Goal: Task Accomplishment & Management: Manage account settings

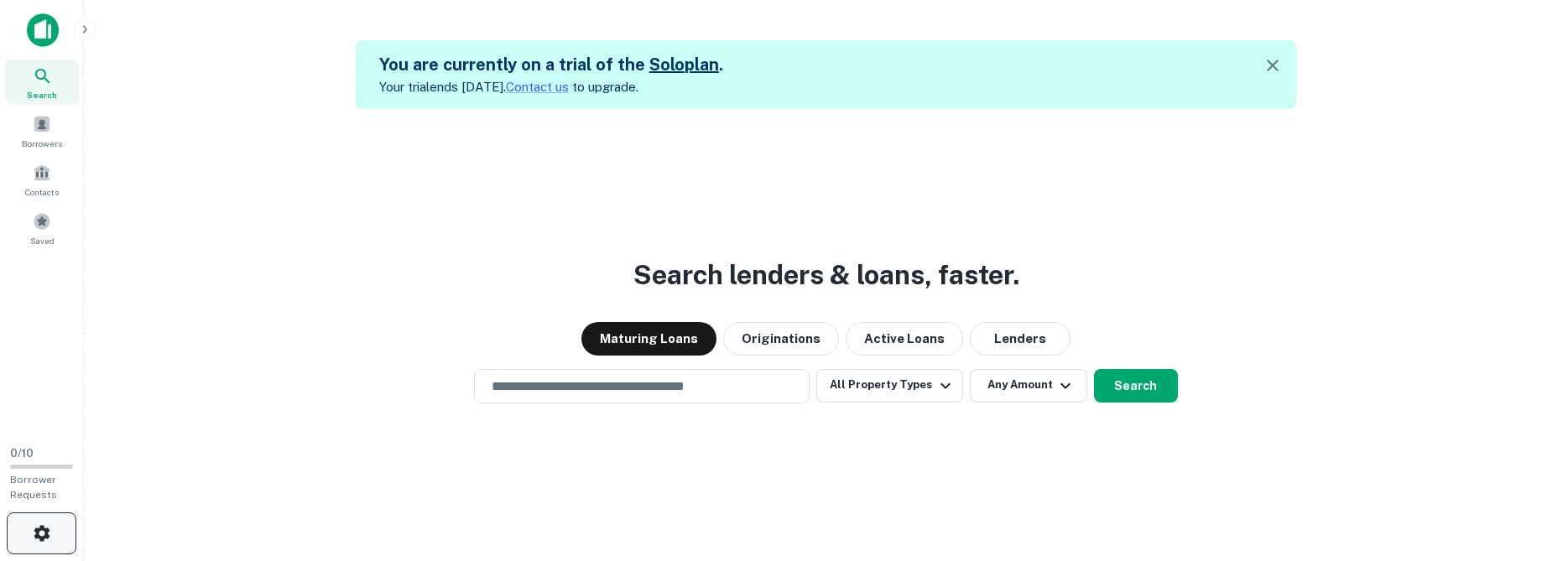
click at [23, 539] on button "button" at bounding box center [41, 533] width 70 height 42
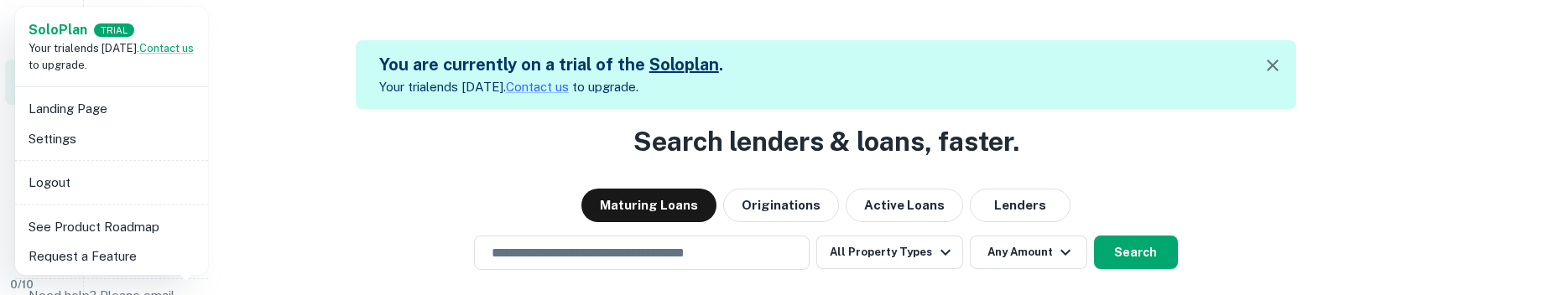
click at [375, 128] on div at bounding box center [784, 148] width 1568 height 295
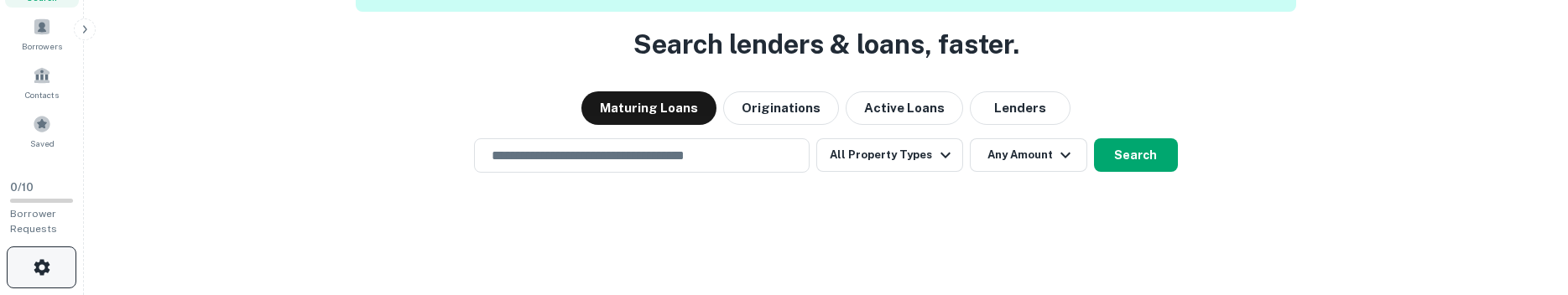
click at [32, 259] on icon "button" at bounding box center [41, 267] width 20 height 20
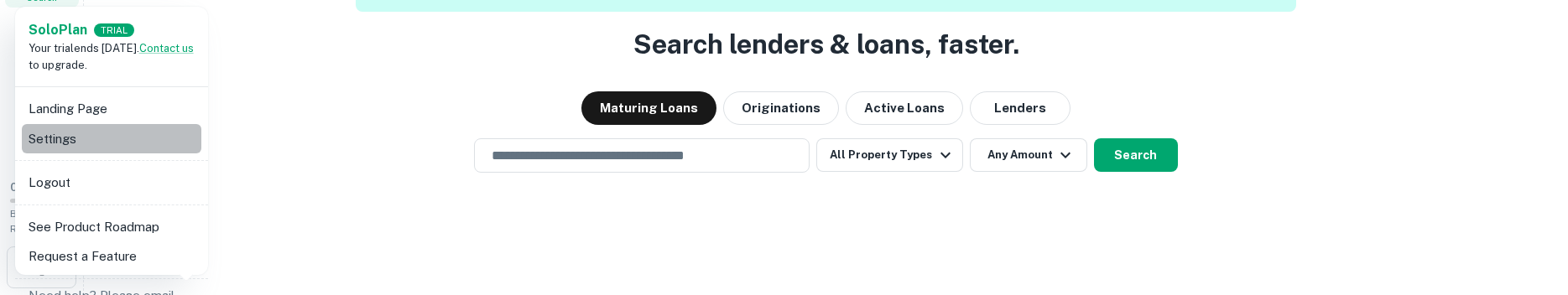
click at [122, 125] on li "Settings" at bounding box center [111, 139] width 179 height 30
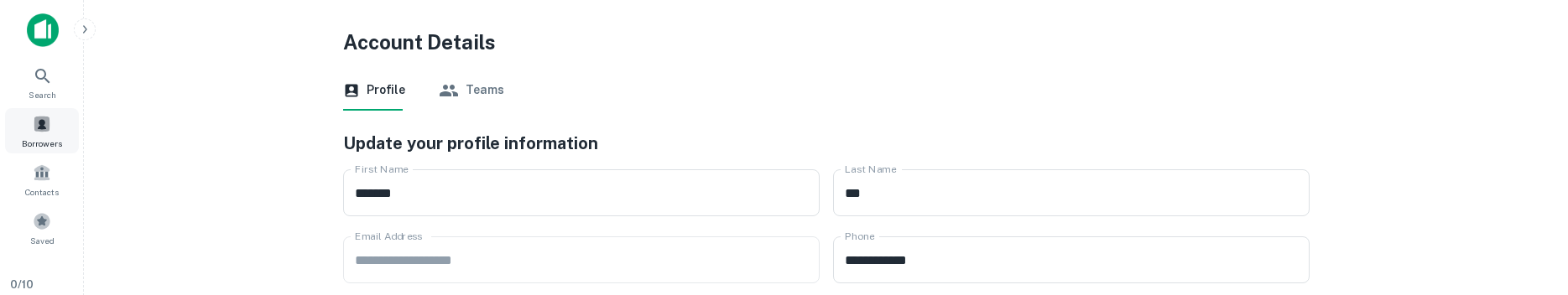
click at [33, 146] on span "Borrowers" at bounding box center [41, 143] width 41 height 14
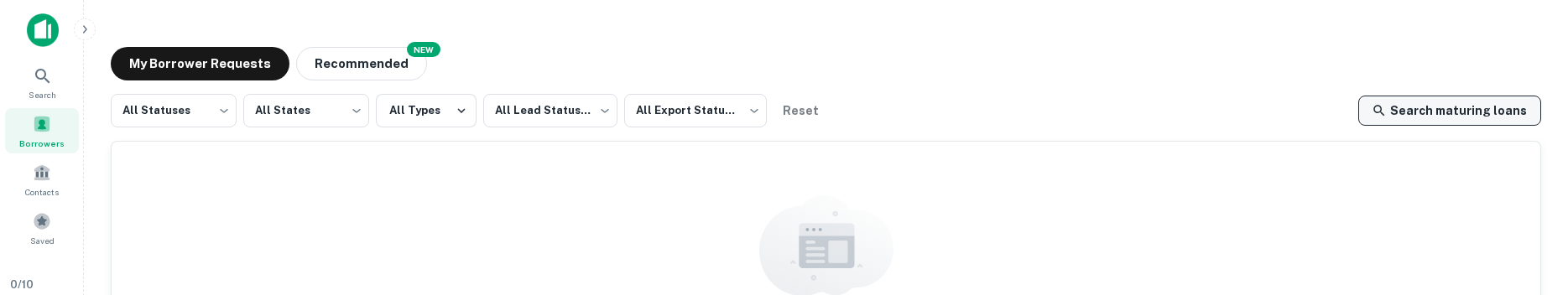
click at [1453, 109] on link "Search maturing loans" at bounding box center [1450, 110] width 183 height 30
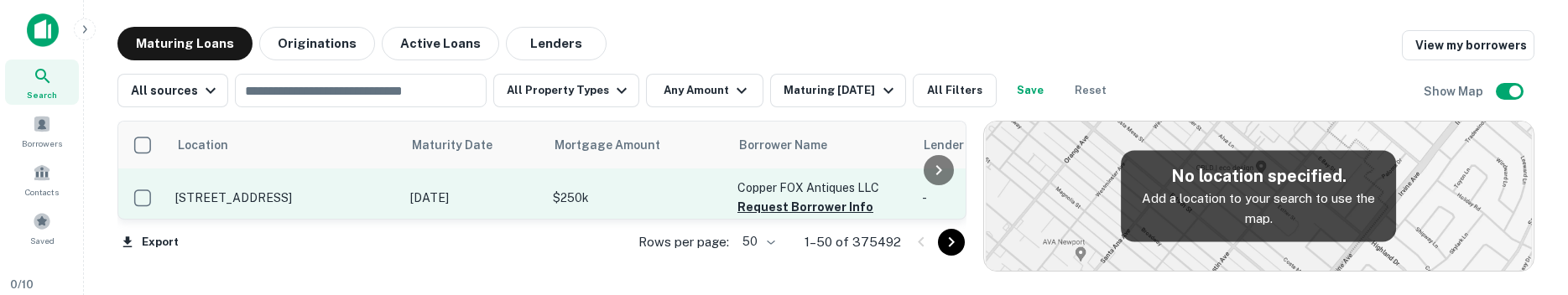
click at [806, 193] on p "Copper FOX Antiques LLC" at bounding box center [821, 187] width 167 height 18
click at [803, 204] on button "Request Borrower Info" at bounding box center [804, 206] width 135 height 20
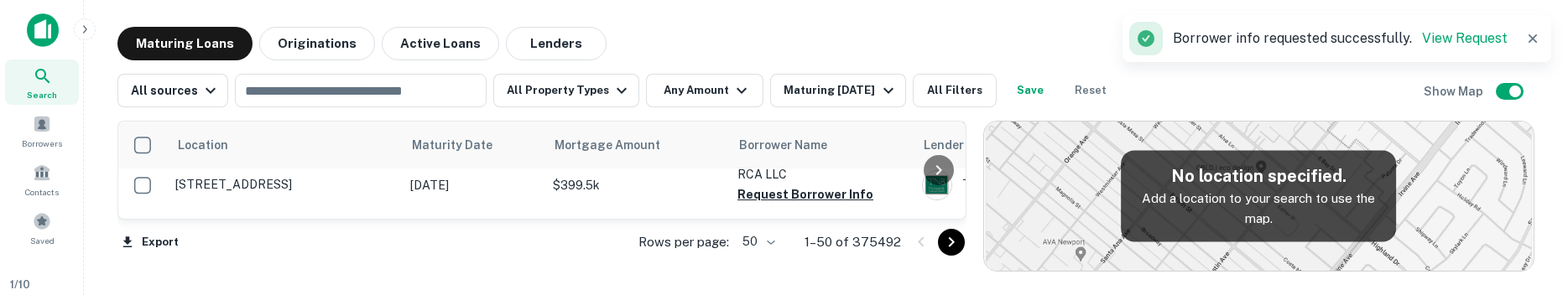
scroll to position [174, 0]
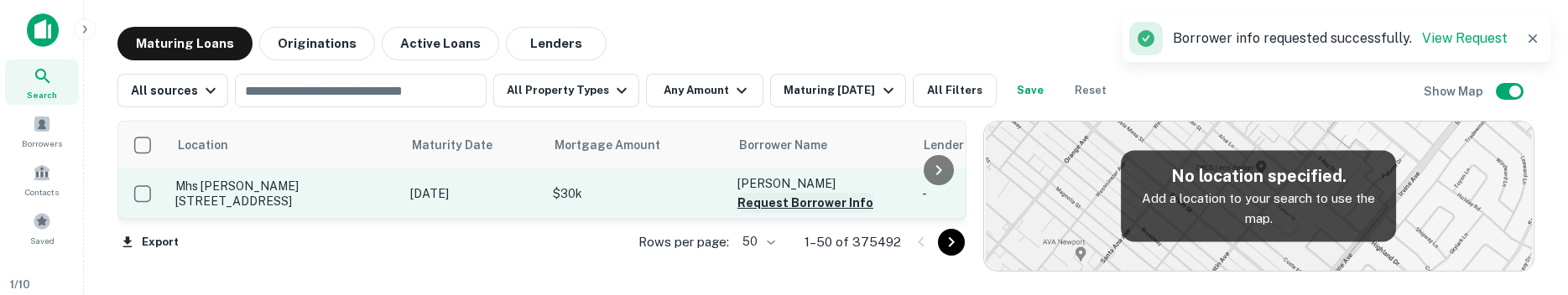
click at [785, 203] on button "Request Borrower Info" at bounding box center [804, 203] width 135 height 20
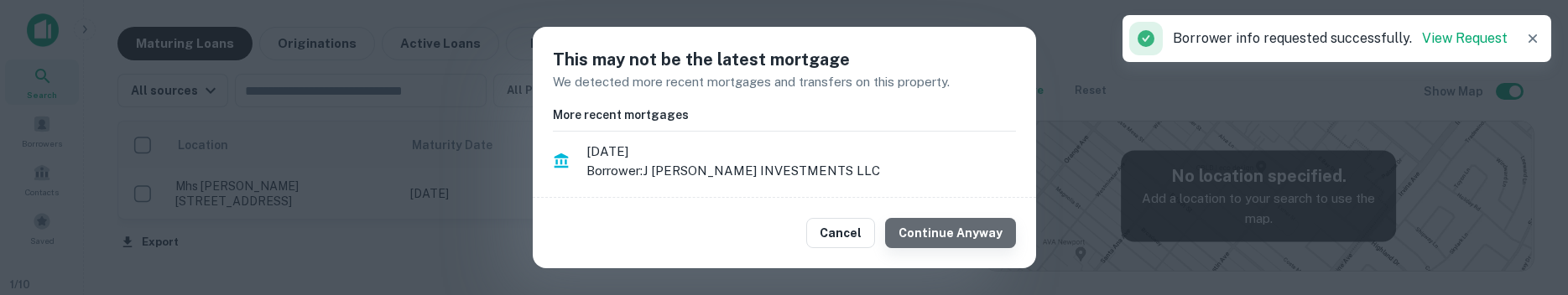
click at [964, 233] on button "Continue Anyway" at bounding box center [950, 233] width 131 height 30
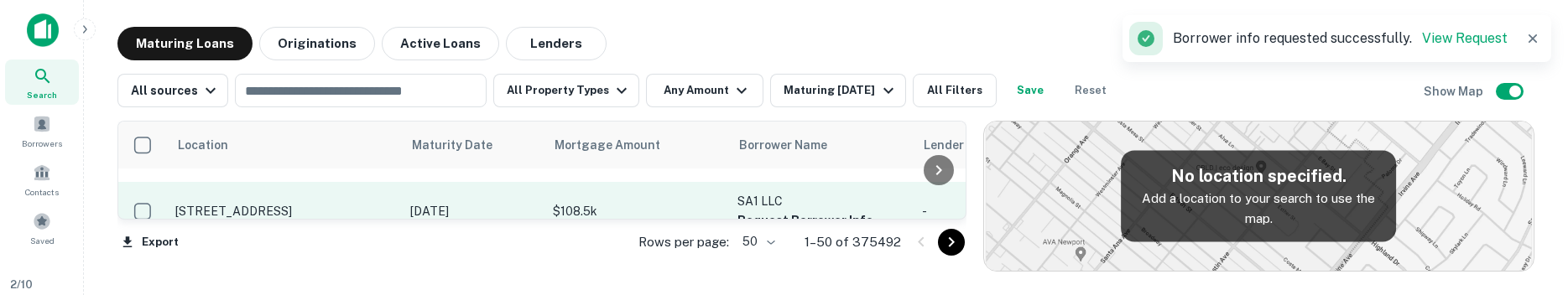
scroll to position [348, 0]
click at [793, 210] on button "Request Borrower Info" at bounding box center [804, 219] width 135 height 20
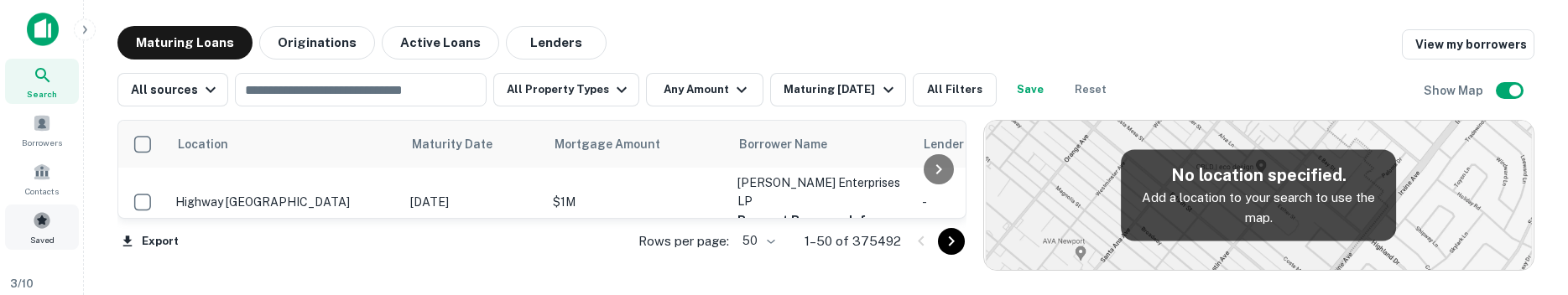
scroll to position [98, 0]
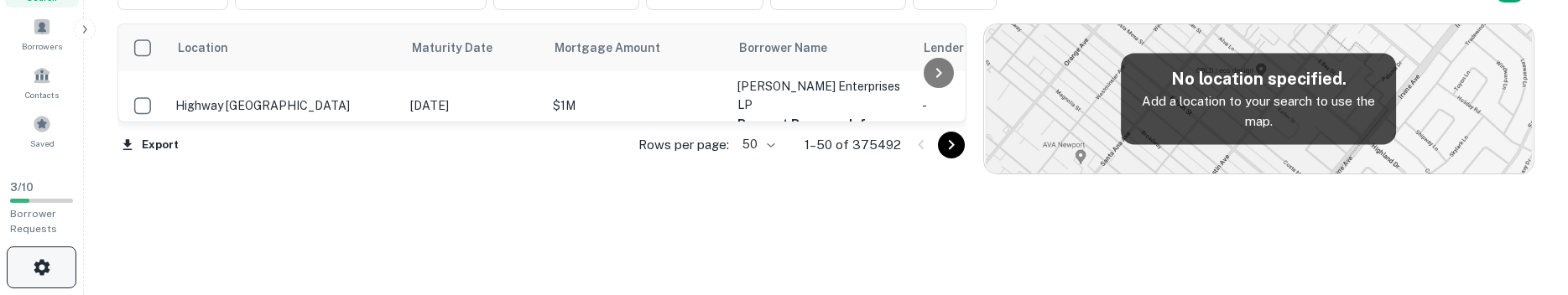
click at [69, 259] on button "button" at bounding box center [41, 267] width 70 height 42
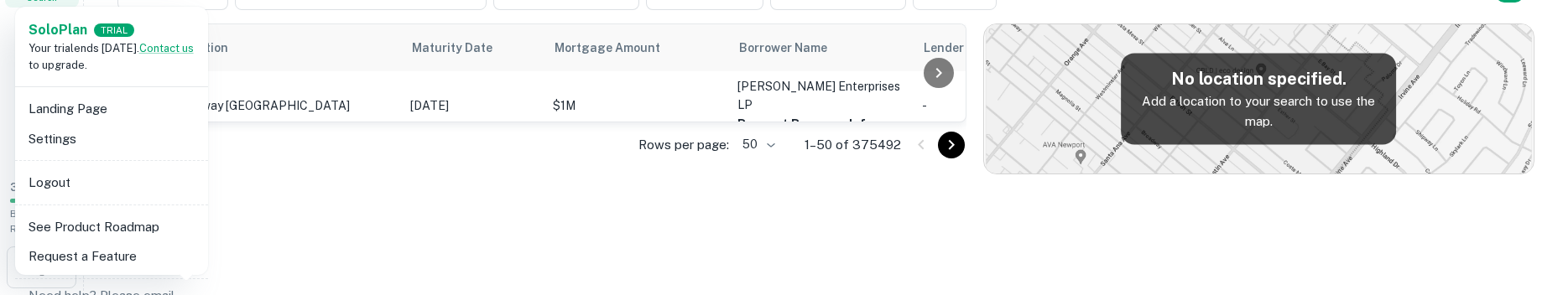
click at [315, 197] on div at bounding box center [784, 148] width 1568 height 295
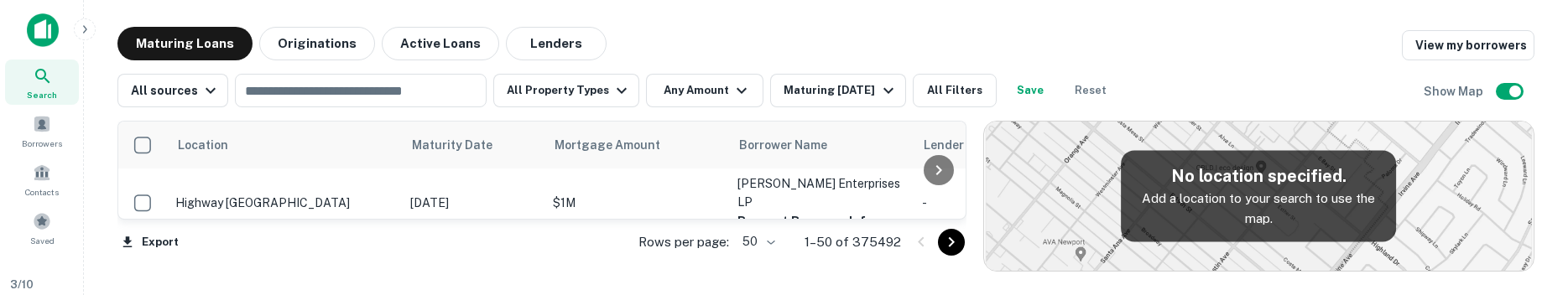
drag, startPoint x: 1483, startPoint y: 51, endPoint x: 1417, endPoint y: 135, distance: 106.8
click at [1482, 51] on link "View my borrowers" at bounding box center [1468, 45] width 133 height 30
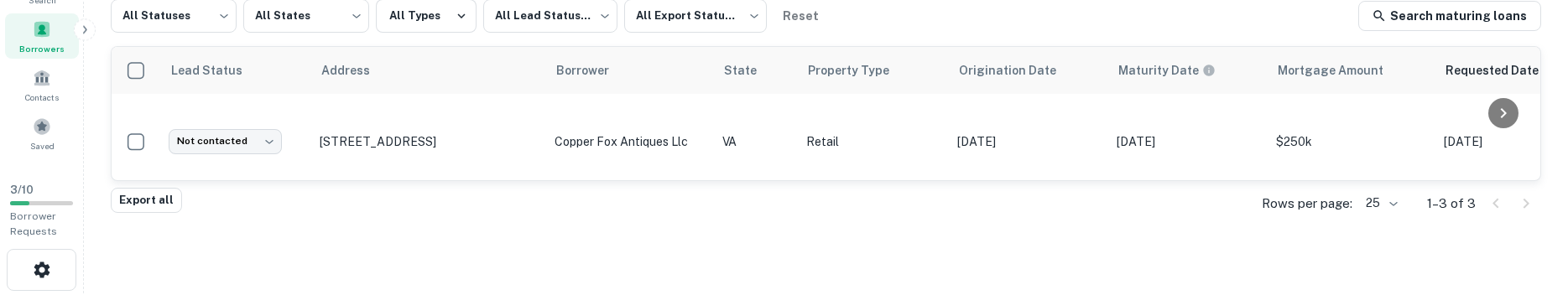
scroll to position [98, 0]
click at [1434, 4] on link "Search maturing loans" at bounding box center [1450, 13] width 183 height 30
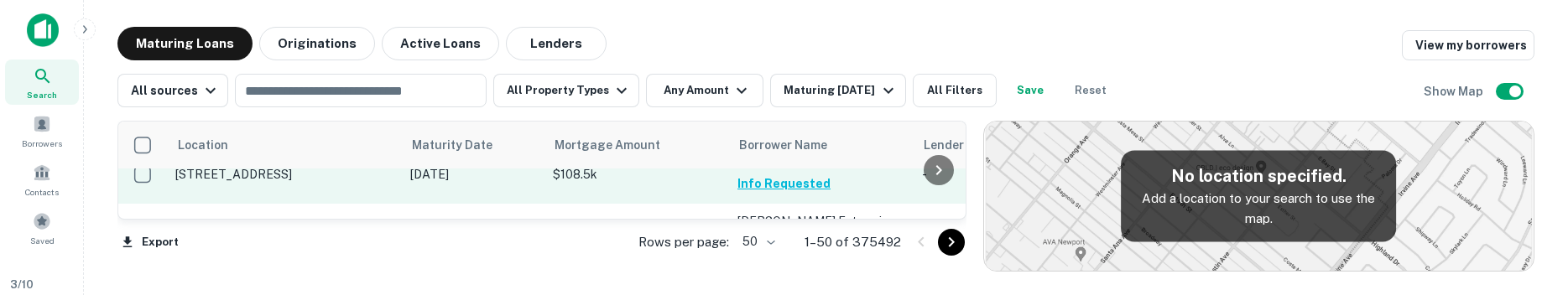
scroll to position [283, 0]
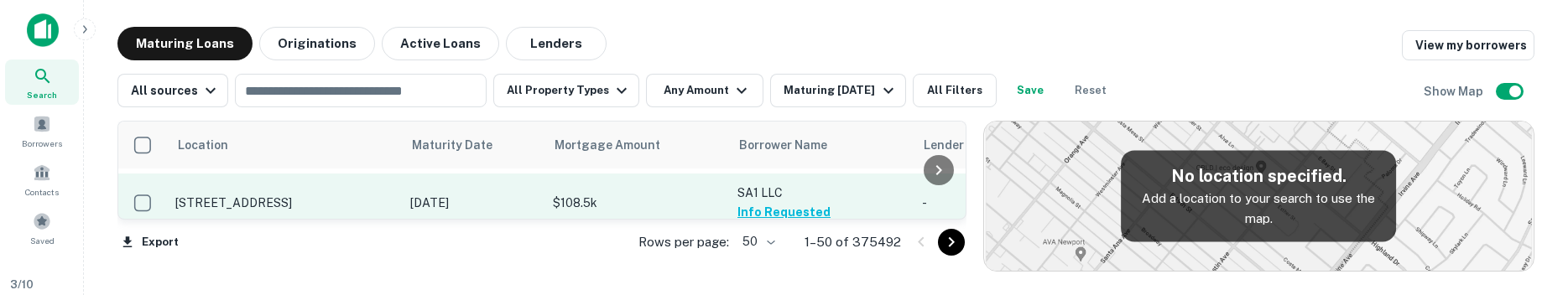
click at [817, 204] on button "Info Requested" at bounding box center [784, 211] width 93 height 20
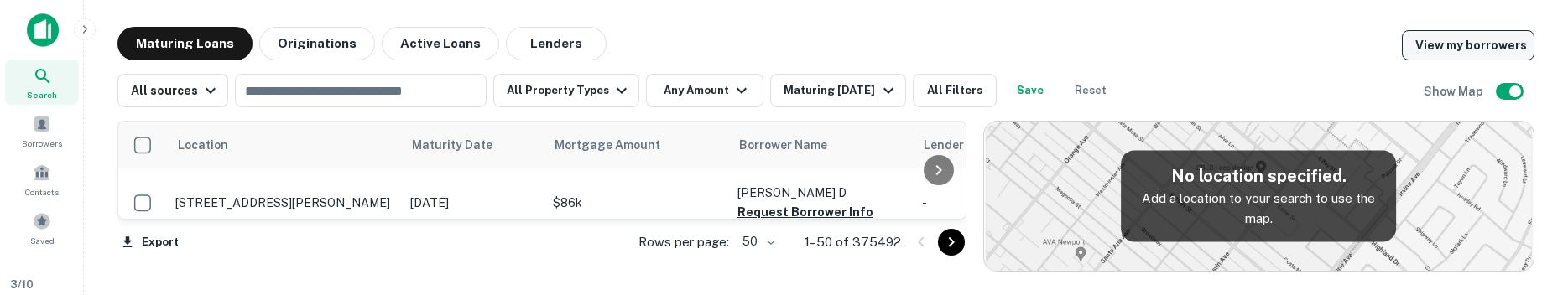
click at [1461, 51] on link "View my borrowers" at bounding box center [1468, 45] width 133 height 30
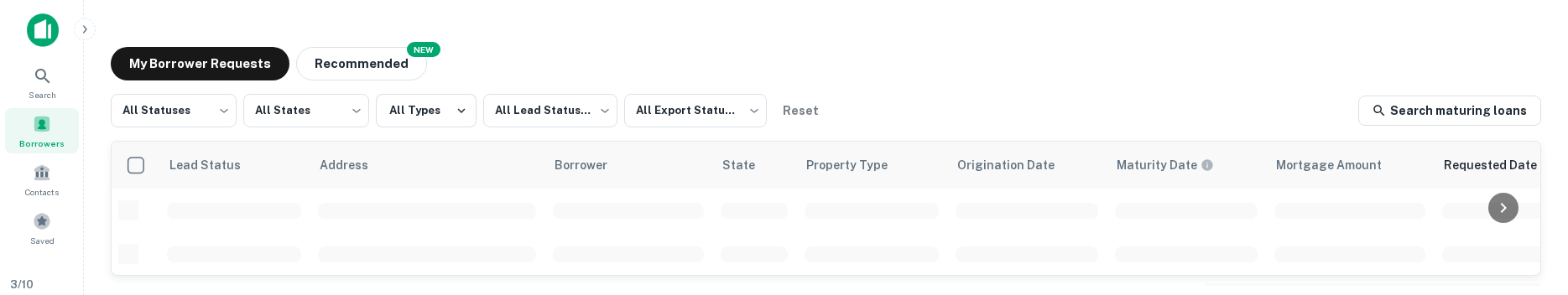
scroll to position [283, 0]
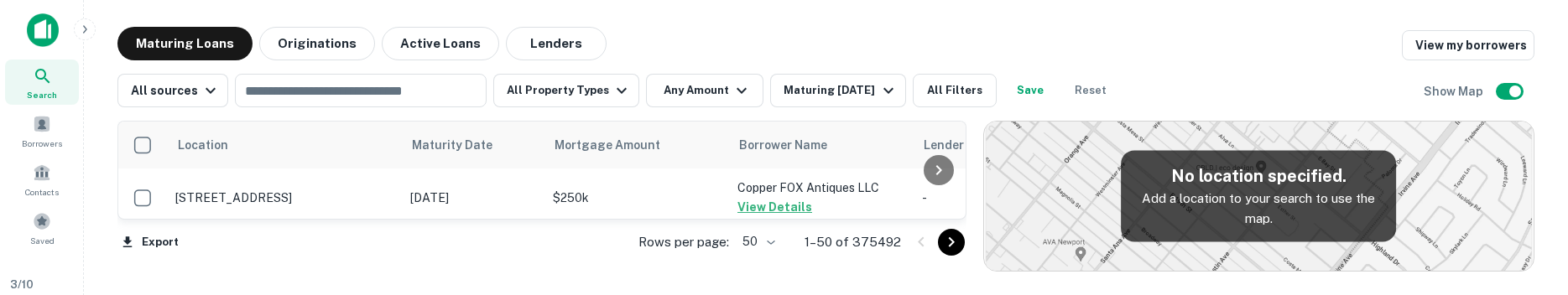
scroll to position [283, 0]
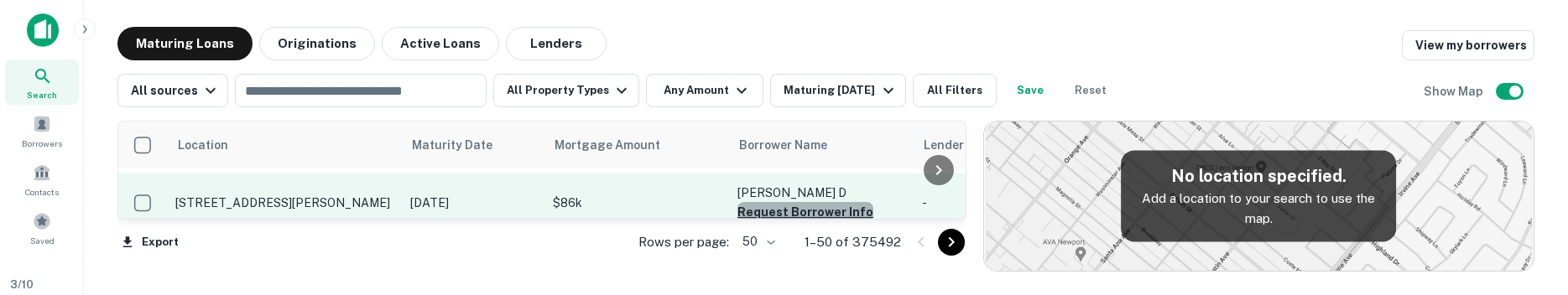
drag, startPoint x: 828, startPoint y: 207, endPoint x: 894, endPoint y: 214, distance: 66.4
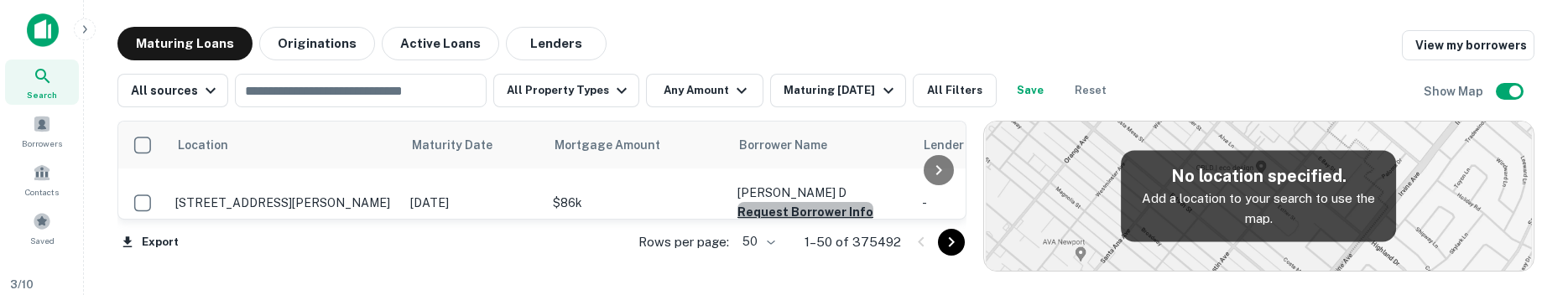
click at [832, 207] on button "Request Borrower Info" at bounding box center [804, 211] width 135 height 20
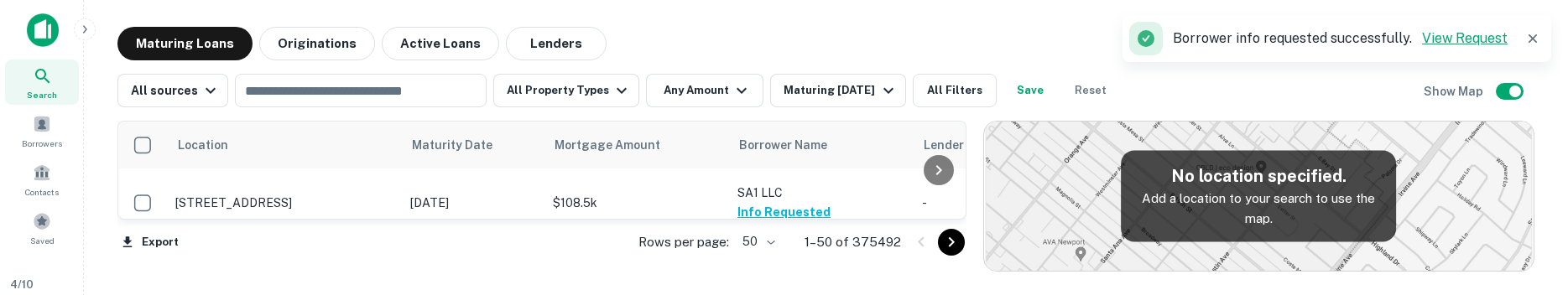
click at [1470, 35] on link "View Request" at bounding box center [1464, 38] width 85 height 16
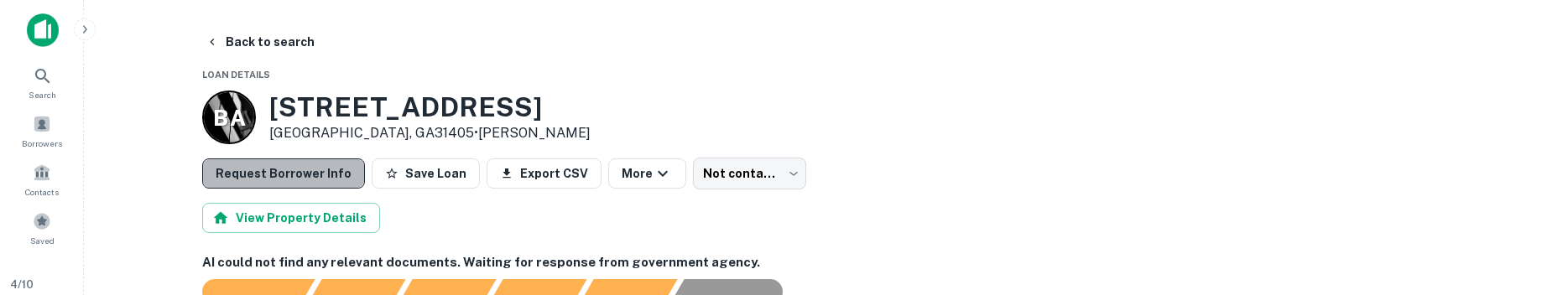
click at [296, 186] on button "Request Borrower Info" at bounding box center [283, 173] width 163 height 30
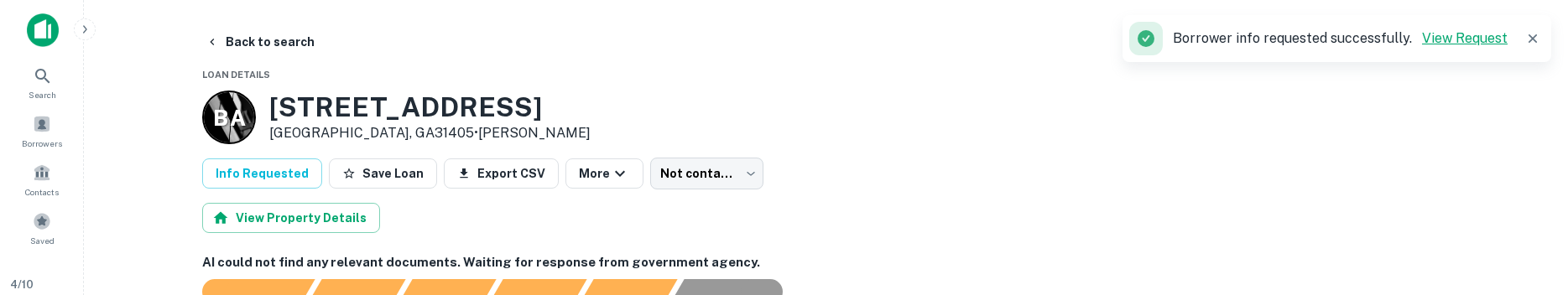
click at [1471, 43] on link "View Request" at bounding box center [1464, 38] width 85 height 16
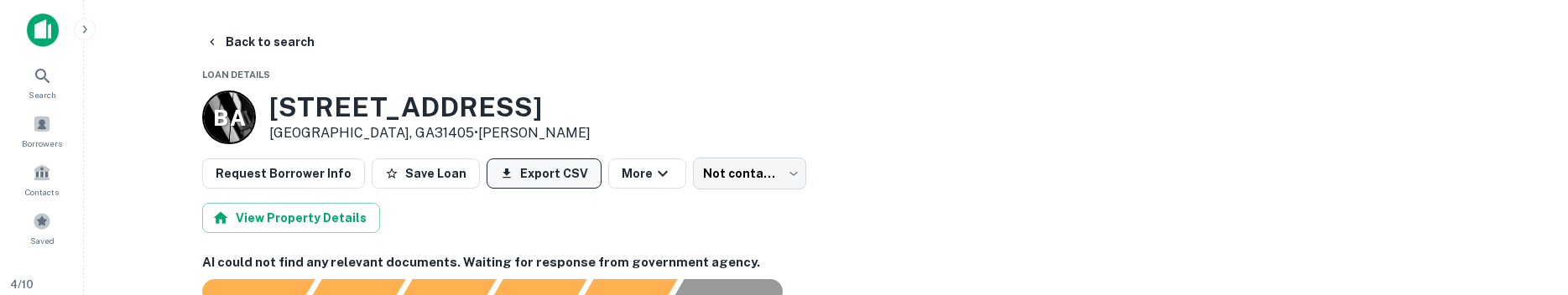
click at [562, 183] on button "Export CSV" at bounding box center [544, 173] width 115 height 30
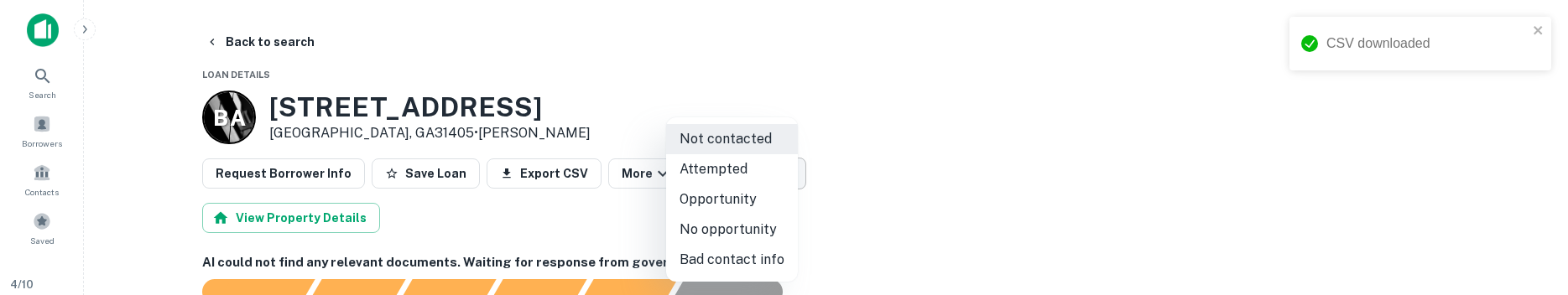
click at [723, 178] on body "CSV downloaded Search Borrowers Contacts Saved 4 / 10 Borrower Requests Back to…" at bounding box center [784, 148] width 1568 height 295
click at [637, 176] on div at bounding box center [784, 148] width 1568 height 295
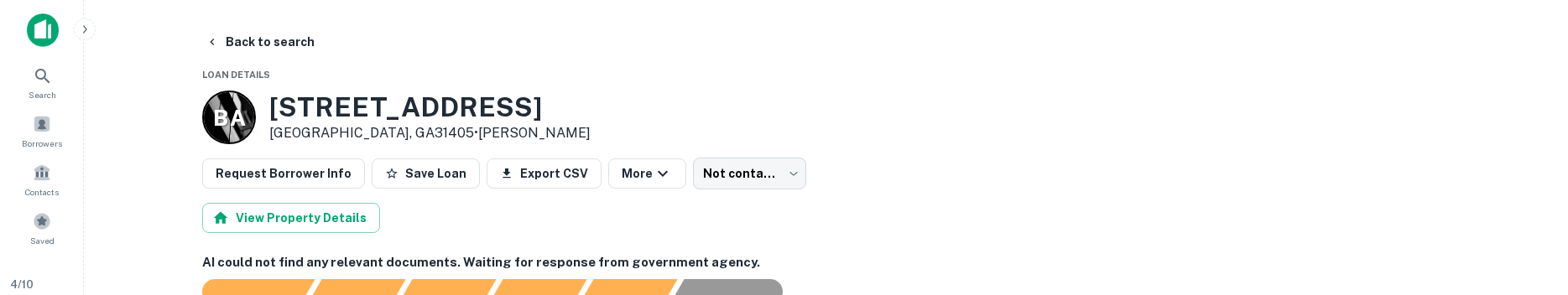
click at [652, 176] on icon "button" at bounding box center [662, 173] width 20 height 20
click at [730, 174] on div at bounding box center [784, 148] width 1568 height 295
click at [612, 189] on button "More" at bounding box center [647, 173] width 78 height 30
click at [644, 244] on button "Share" at bounding box center [631, 232] width 93 height 30
click at [892, 176] on div at bounding box center [784, 148] width 1568 height 295
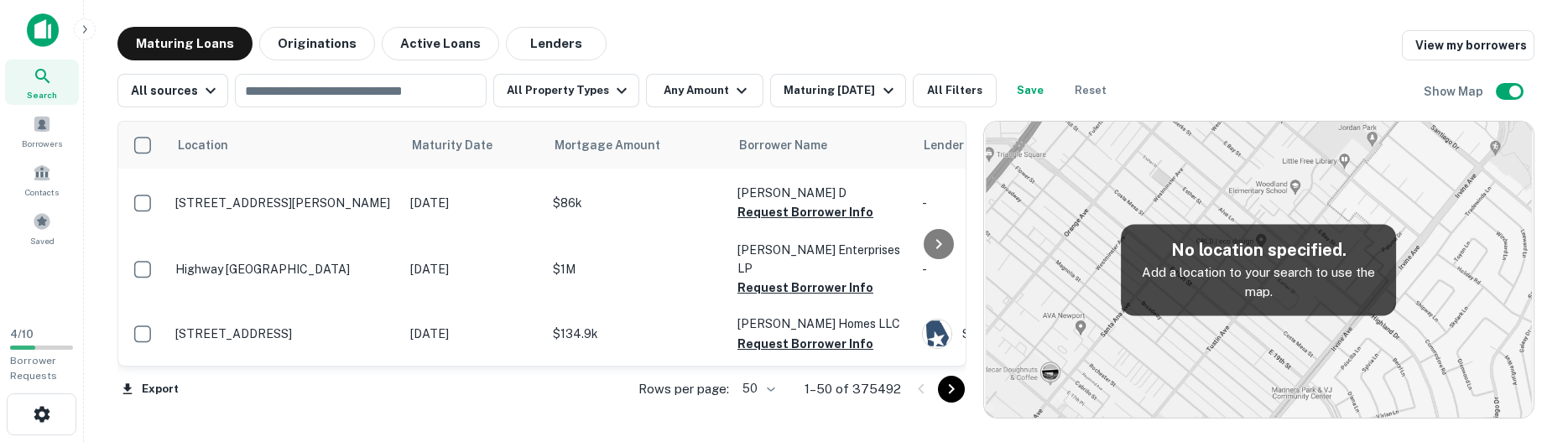
scroll to position [283, 0]
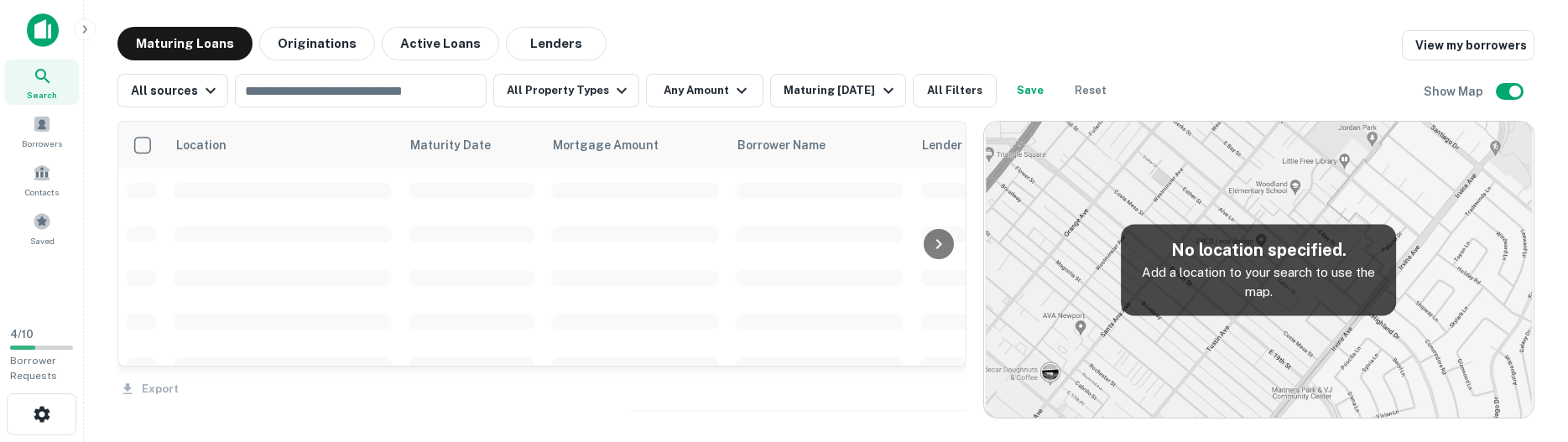
scroll to position [283, 0]
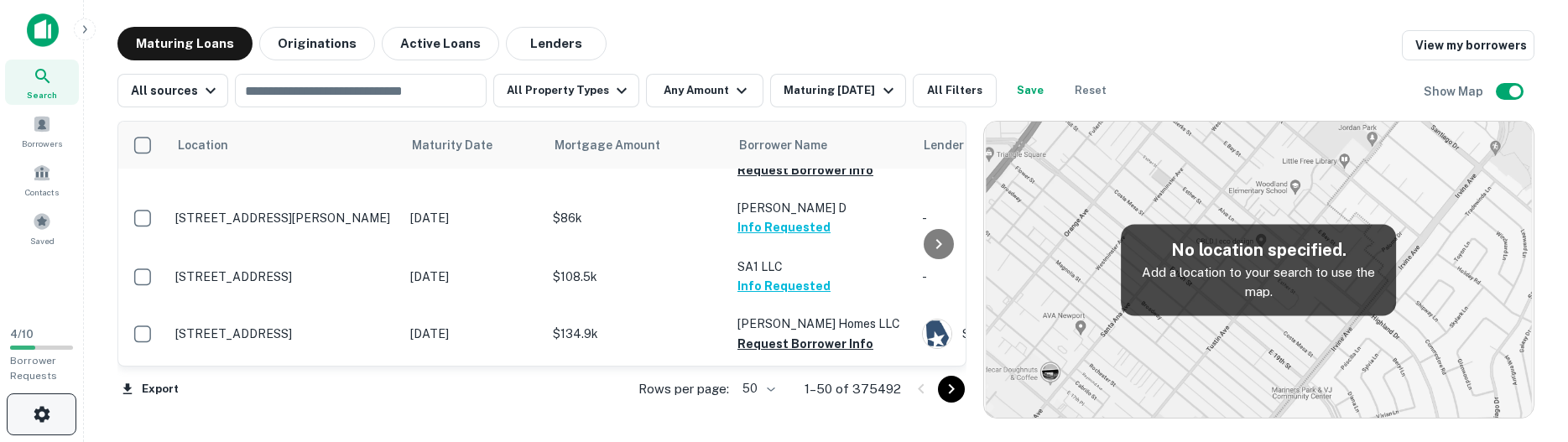
click at [54, 400] on button "button" at bounding box center [41, 414] width 70 height 42
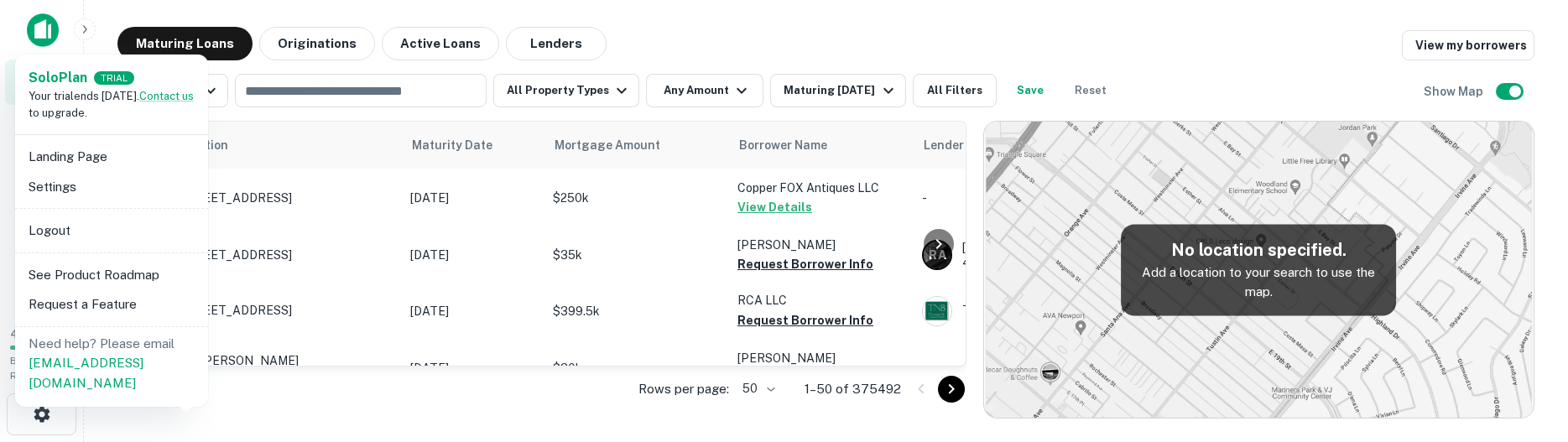
scroll to position [283, 0]
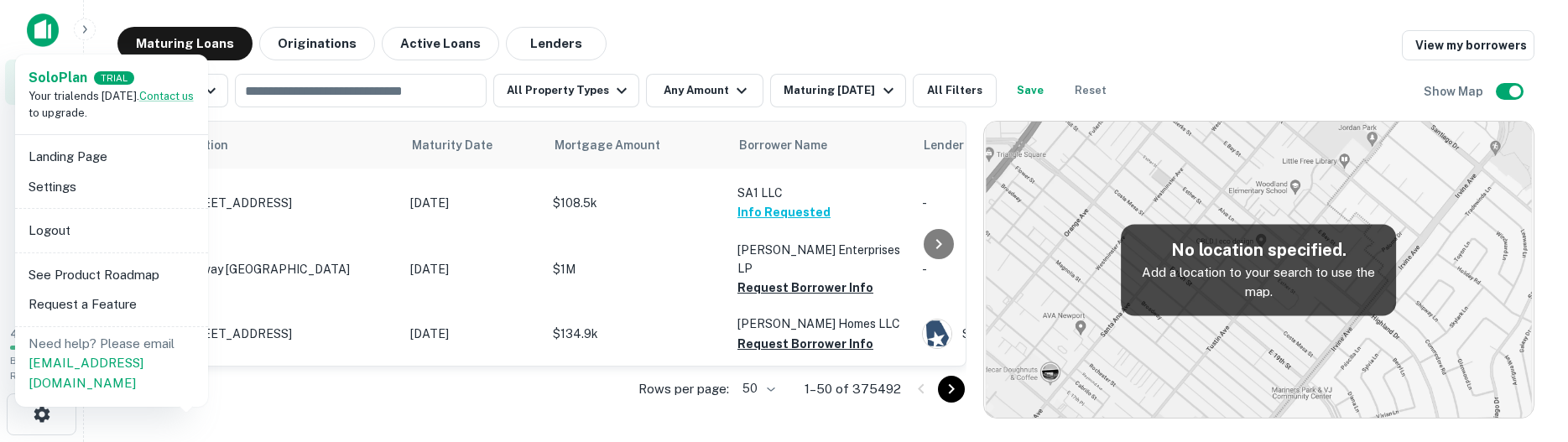
click at [105, 186] on li "Settings" at bounding box center [111, 186] width 179 height 30
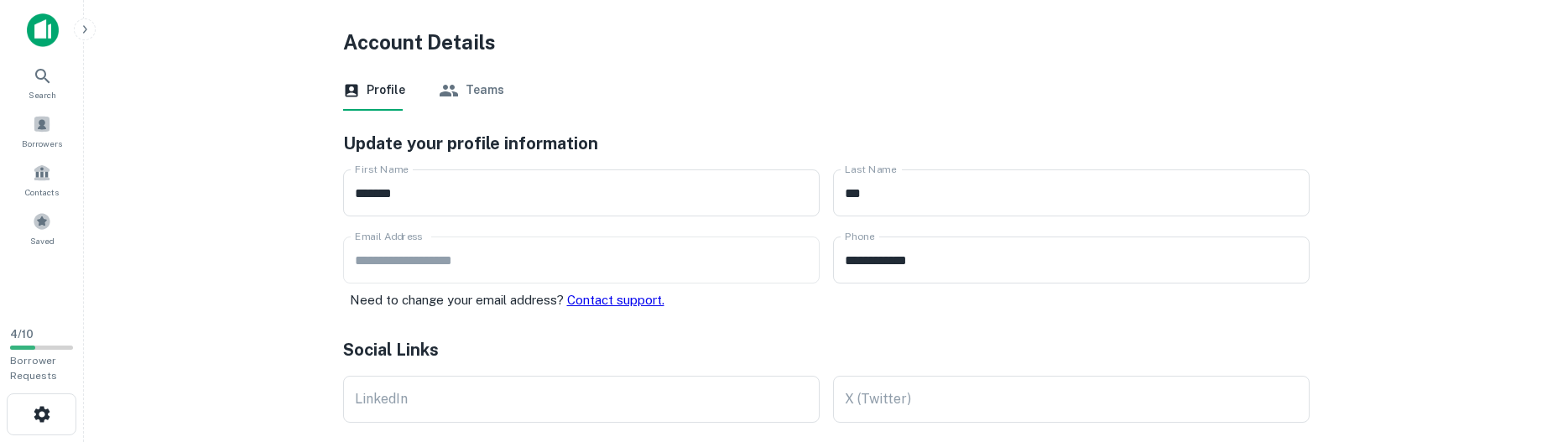
scroll to position [428, 0]
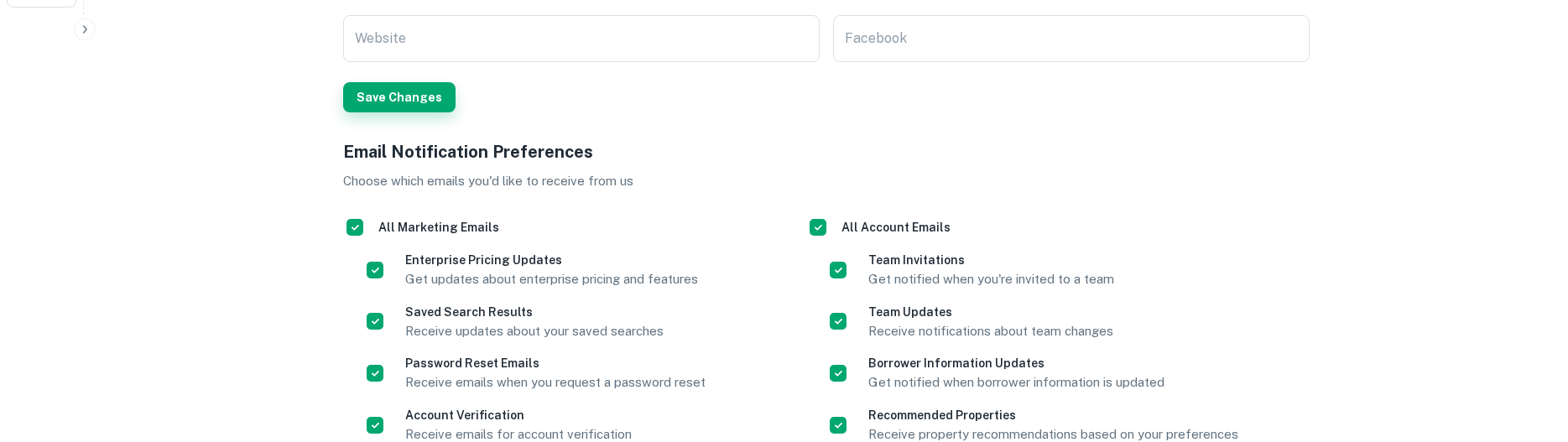
click at [414, 89] on button "Save Changes" at bounding box center [400, 97] width 112 height 30
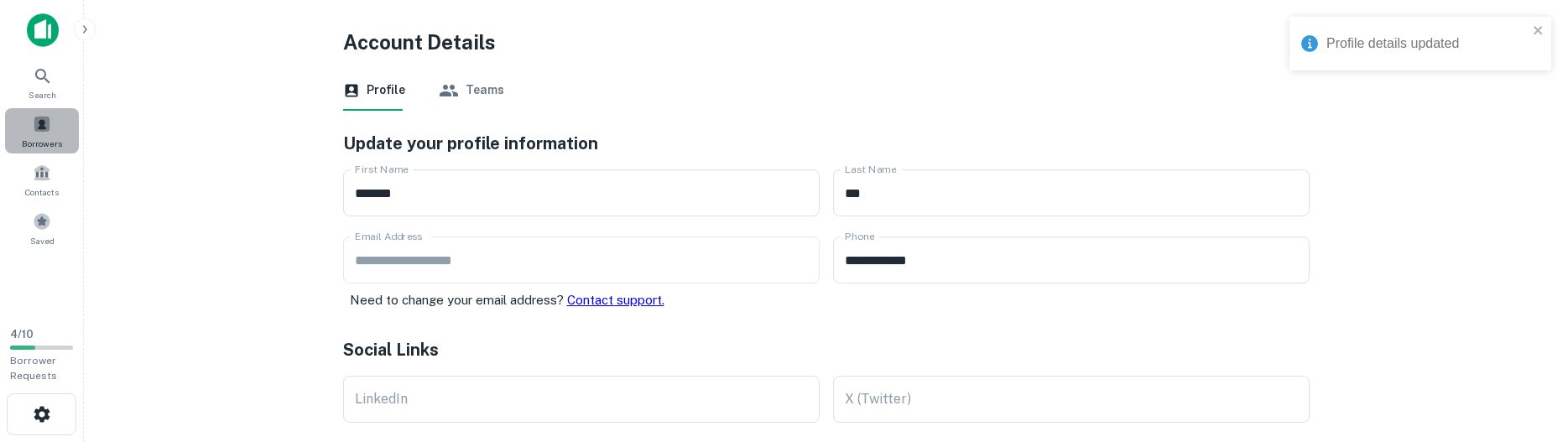
click at [54, 142] on span "Borrowers" at bounding box center [41, 143] width 41 height 14
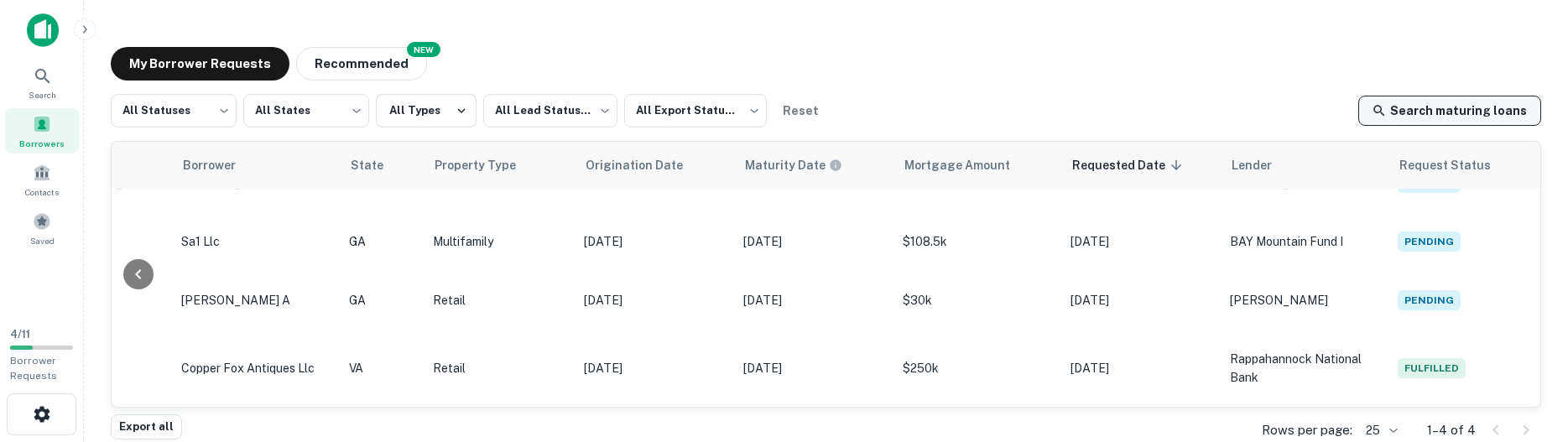
scroll to position [35, 374]
drag, startPoint x: 1404, startPoint y: 95, endPoint x: 1396, endPoint y: 104, distance: 12.0
click at [1403, 96] on div "All Statuses *** ​ All States *** ​ All Types All Lead Statuses *** ​ All Expor…" at bounding box center [825, 110] width 1430 height 34
drag, startPoint x: 1396, startPoint y: 104, endPoint x: 1259, endPoint y: 208, distance: 172.0
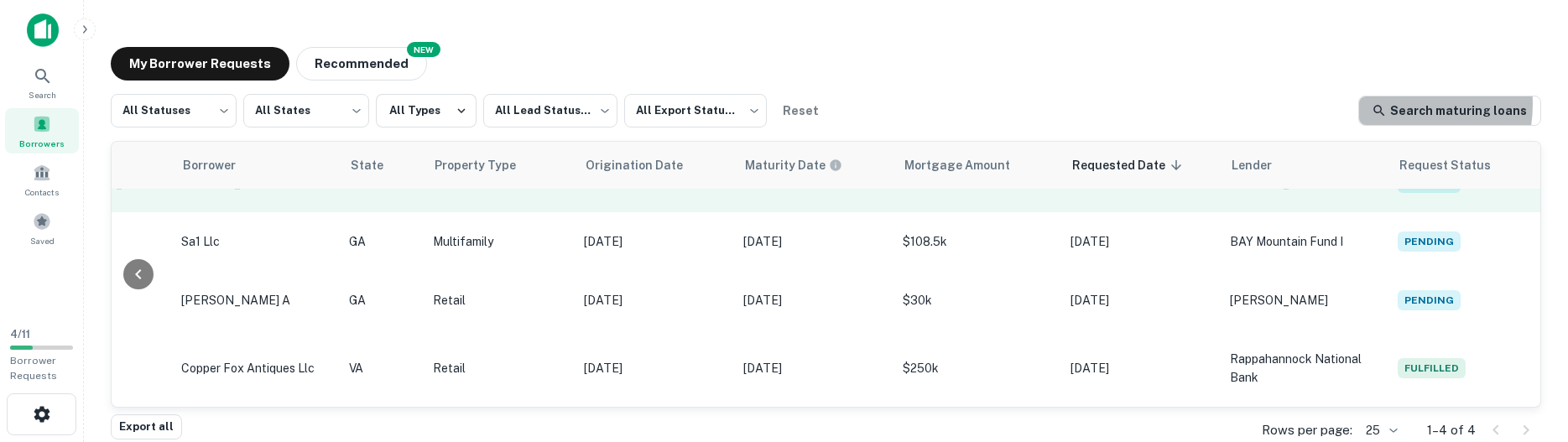
click at [1396, 105] on link "Search maturing loans" at bounding box center [1450, 110] width 183 height 30
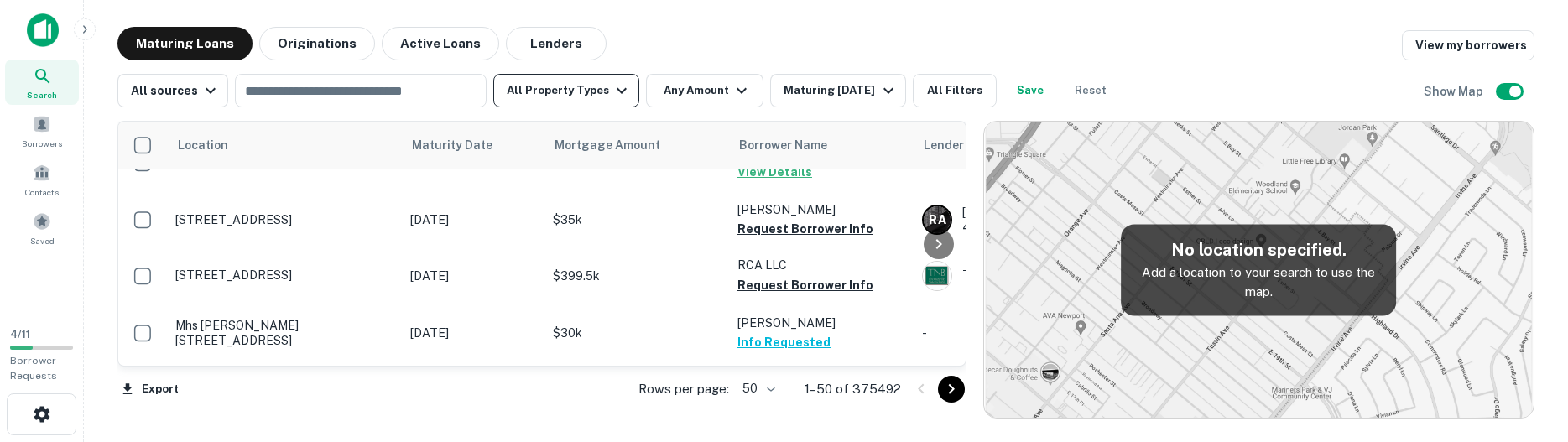
scroll to position [35, 0]
drag, startPoint x: 904, startPoint y: 390, endPoint x: 856, endPoint y: 392, distance: 48.0
click at [856, 392] on div "Rows per page: 50 ** 1–50 of 375492" at bounding box center [791, 389] width 348 height 45
copy p "375492"
click at [954, 387] on icon "Go to next page" at bounding box center [951, 388] width 20 height 20
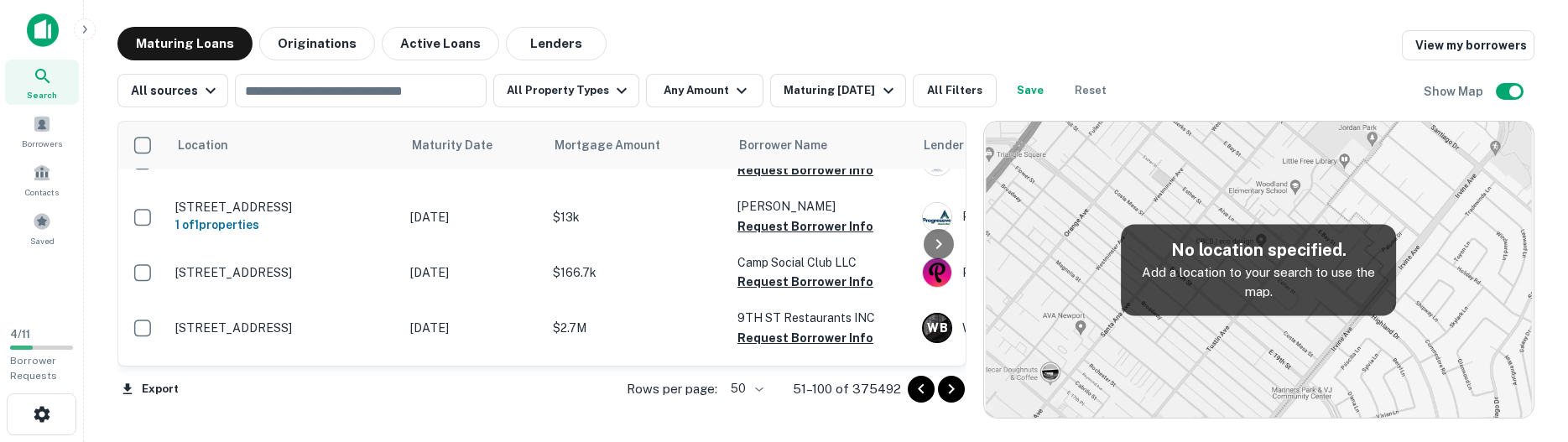
click at [954, 391] on icon "Go to next page" at bounding box center [951, 388] width 20 height 20
